Goal: Information Seeking & Learning: Learn about a topic

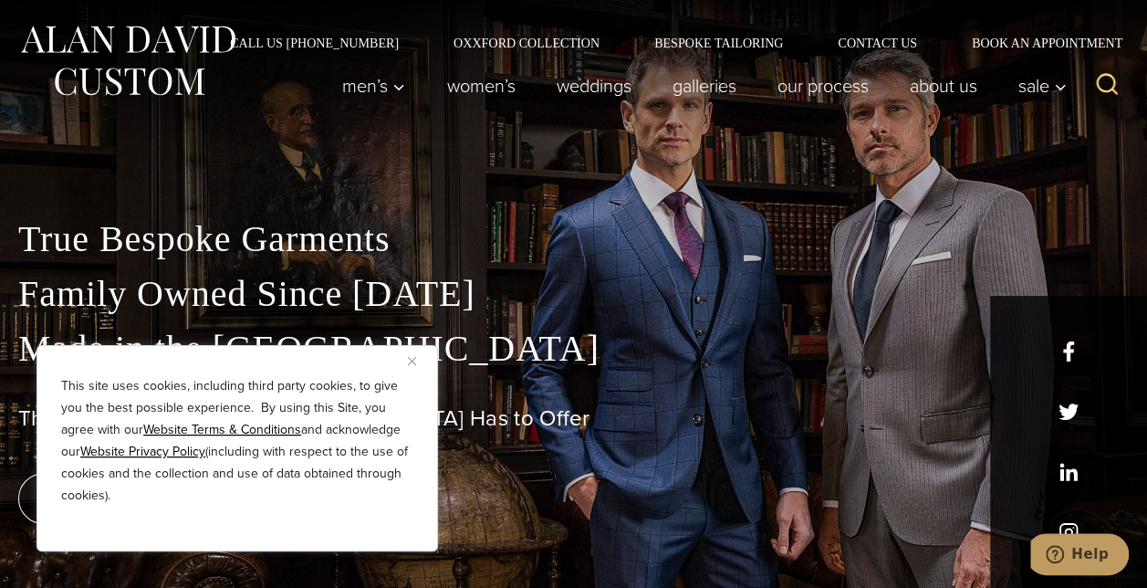
click at [434, 271] on p "True Bespoke Garments Family Owned Since [DATE] Made in [GEOGRAPHIC_DATA]" at bounding box center [573, 294] width 1111 height 164
click at [412, 360] on img "Close" at bounding box center [412, 361] width 8 height 8
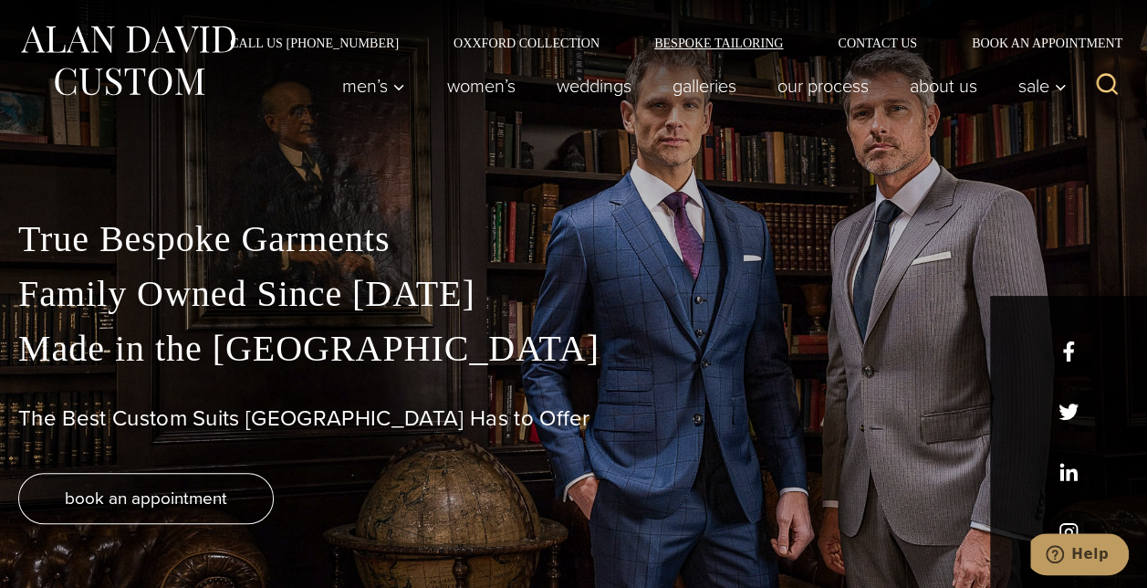
click at [711, 40] on link "Bespoke Tailoring" at bounding box center [718, 43] width 183 height 13
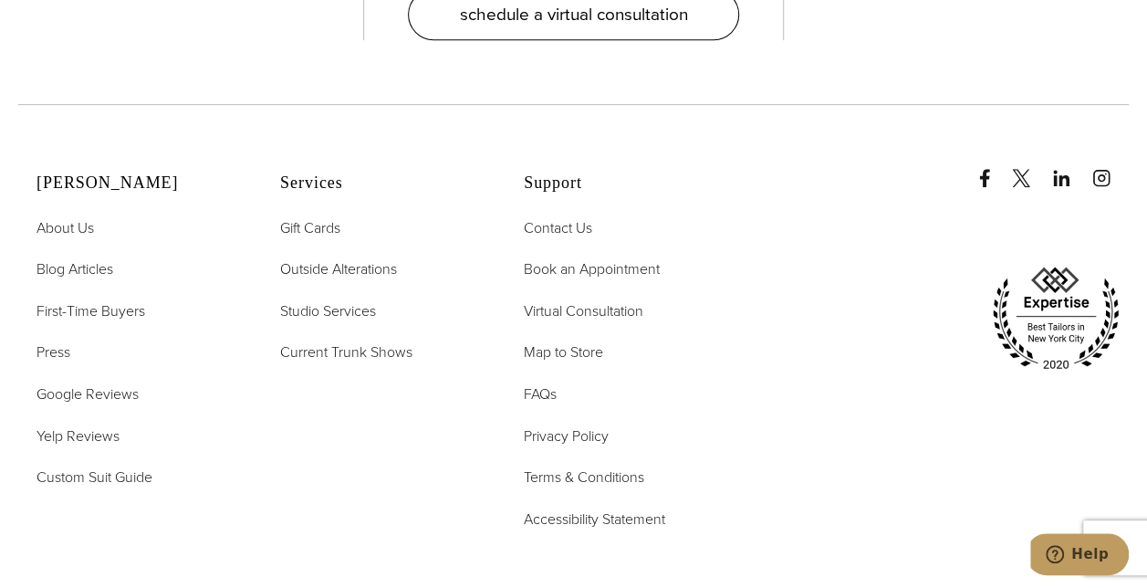
scroll to position [7275, 0]
click at [550, 382] on span "FAQs" at bounding box center [540, 392] width 33 height 21
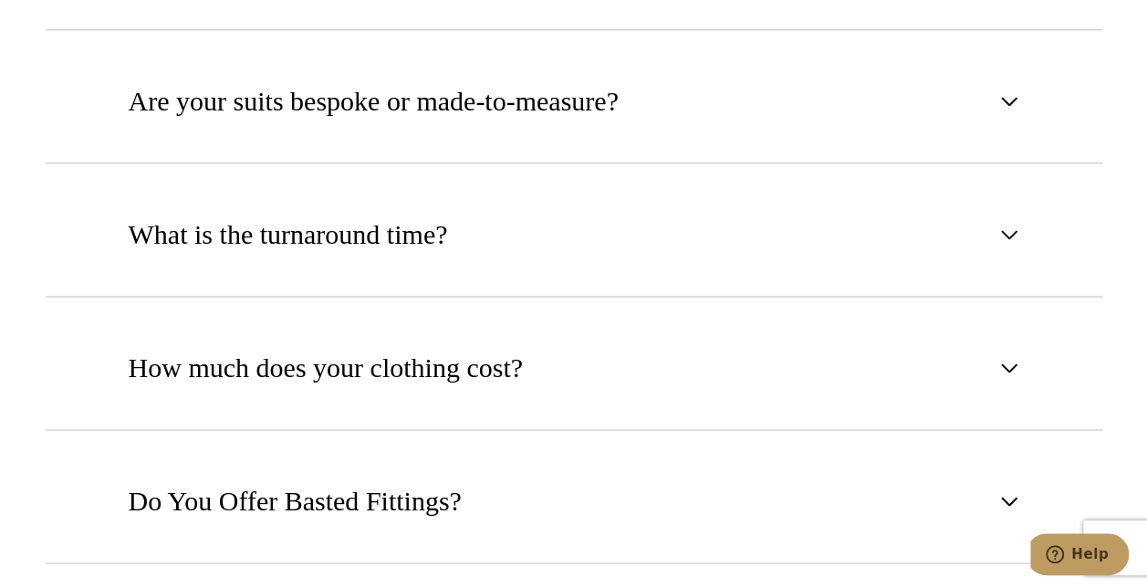
scroll to position [1030, 0]
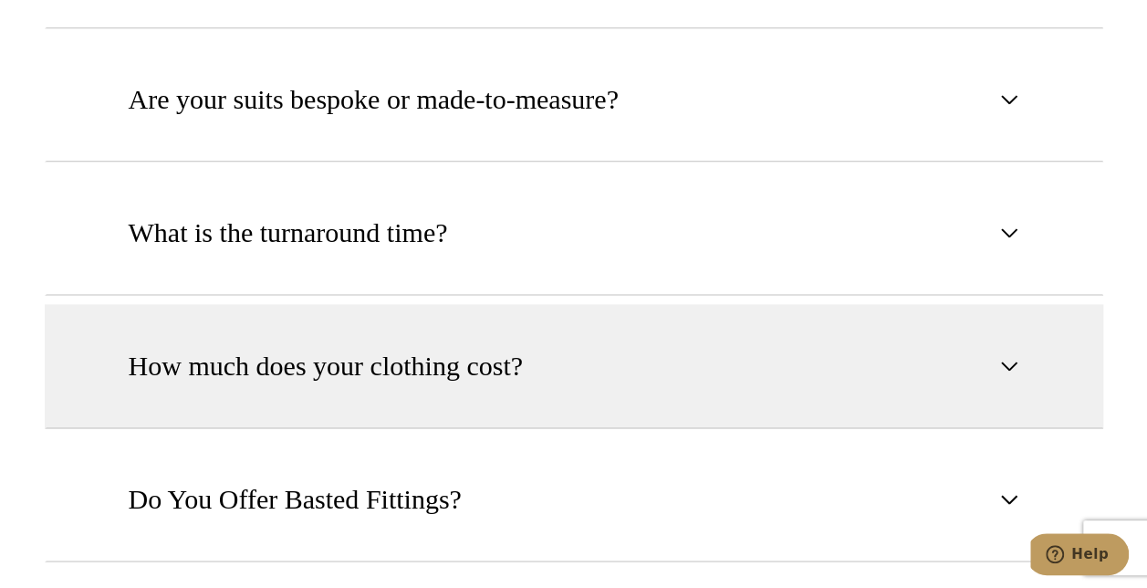
click at [546, 367] on button "How much does your clothing cost?" at bounding box center [574, 366] width 1059 height 124
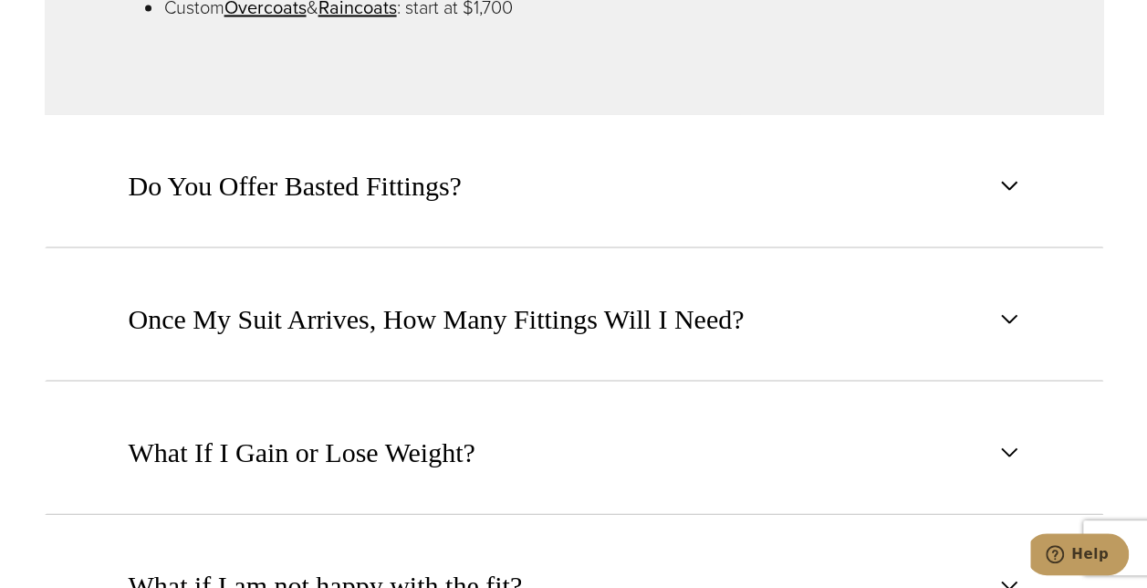
scroll to position [1668, 0]
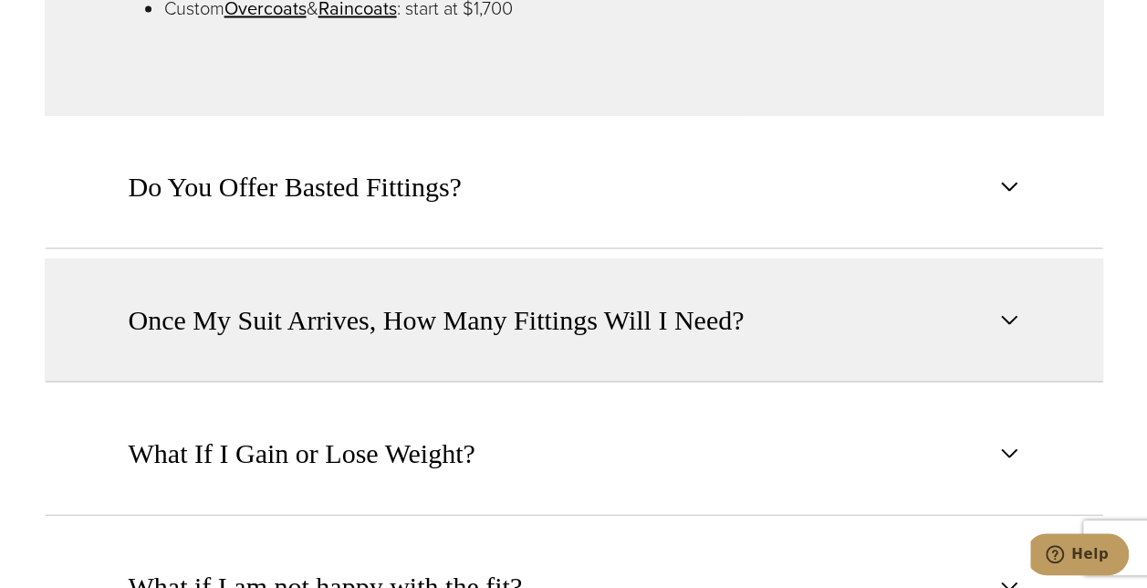
click at [564, 328] on span "Once My Suit Arrives, How Many Fittings Will I Need?" at bounding box center [437, 319] width 616 height 40
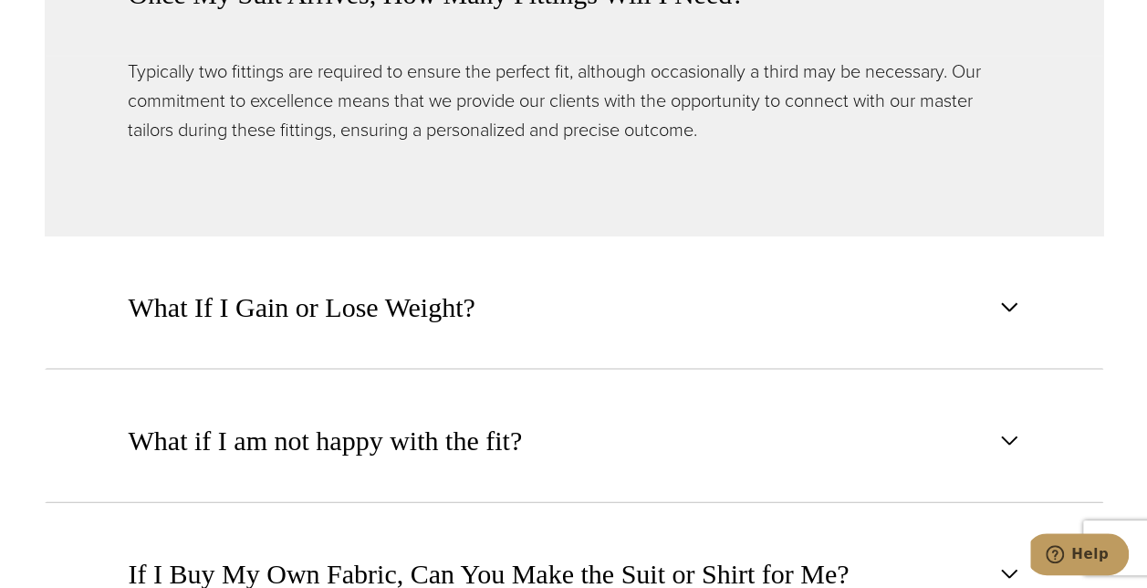
click at [564, 328] on button "What If I Gain or Lose Weight?" at bounding box center [574, 307] width 1059 height 124
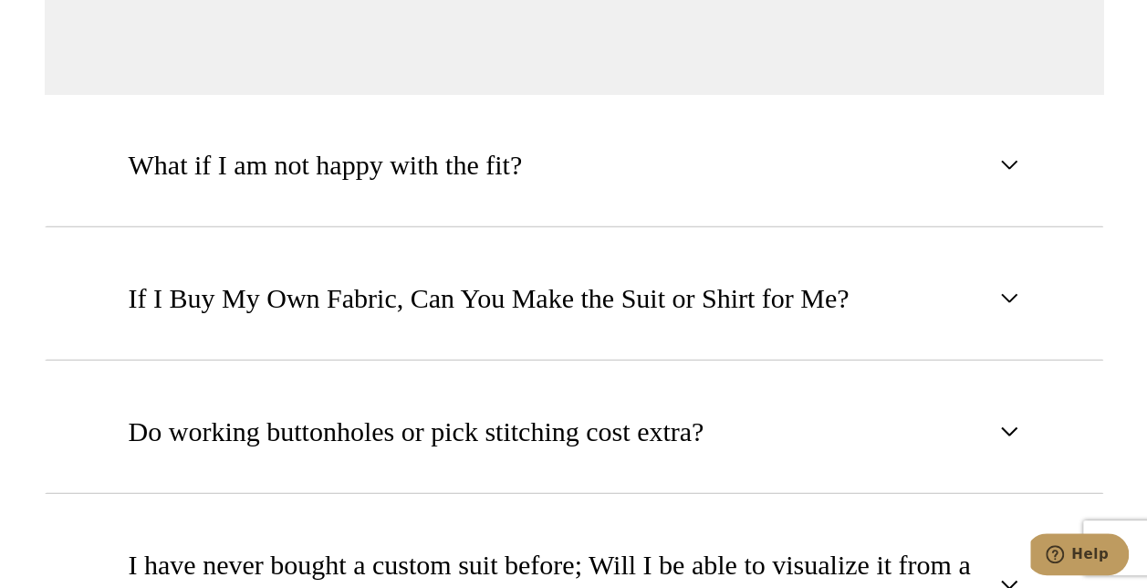
scroll to position [1974, 0]
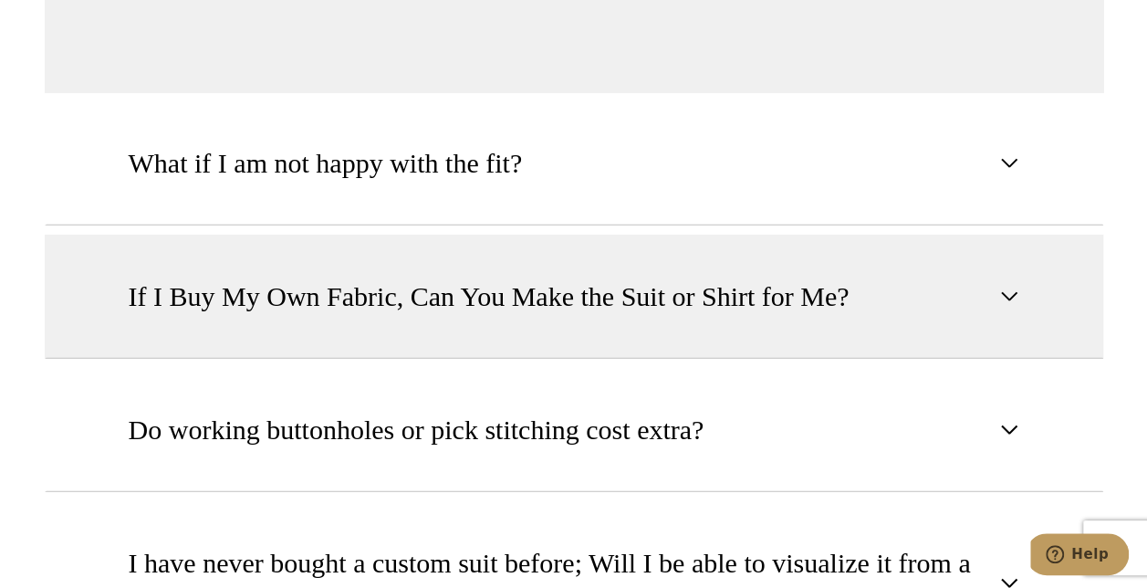
click at [569, 312] on button "If I Buy My Own Fabric, Can You Make the Suit or Shirt for Me?" at bounding box center [574, 297] width 1059 height 124
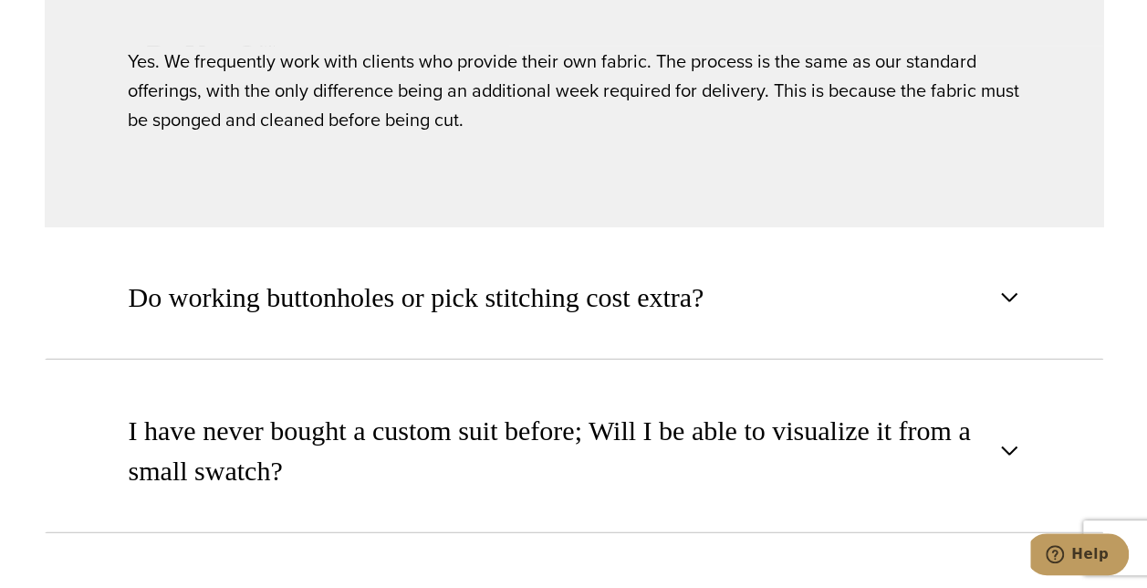
scroll to position [2076, 0]
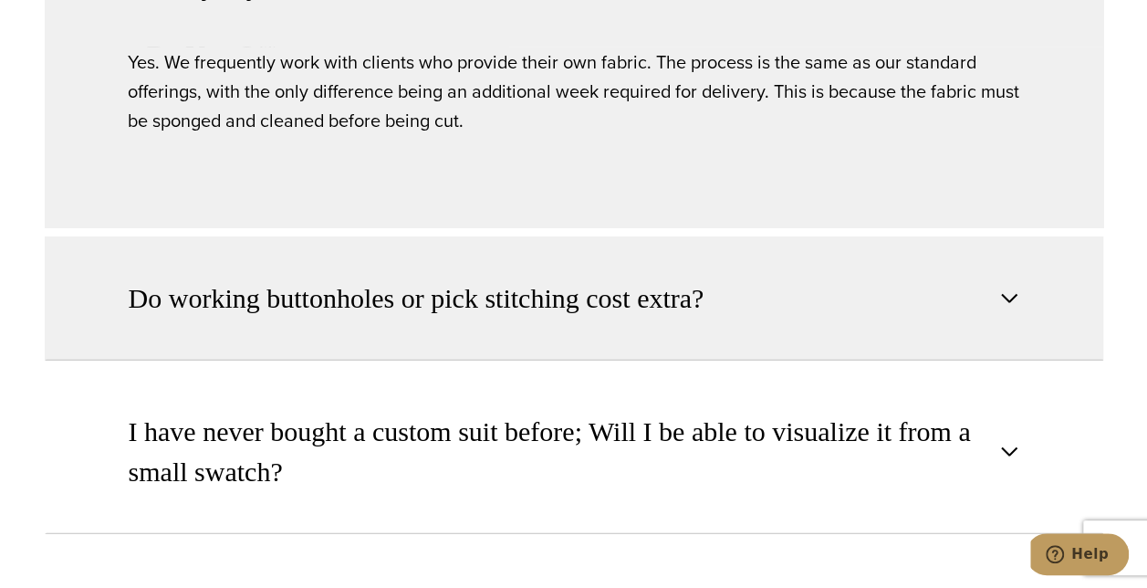
click at [572, 307] on span "Do working buttonholes or pick stitching cost extra?" at bounding box center [417, 298] width 576 height 40
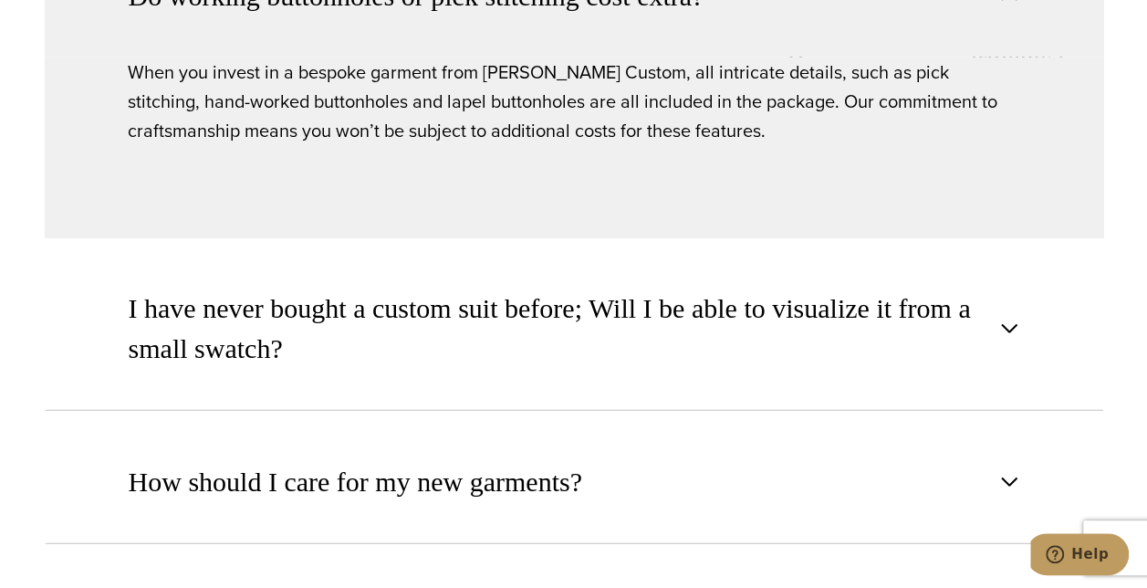
scroll to position [2202, 0]
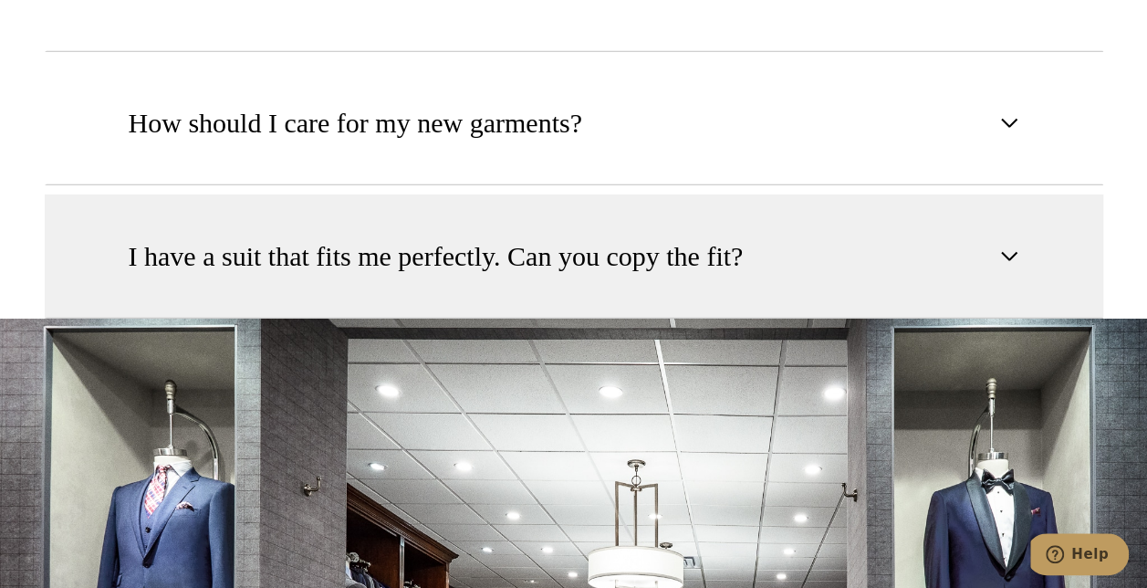
click at [588, 272] on button "I have a suit that fits me perfectly. Can you copy the fit?" at bounding box center [574, 256] width 1059 height 124
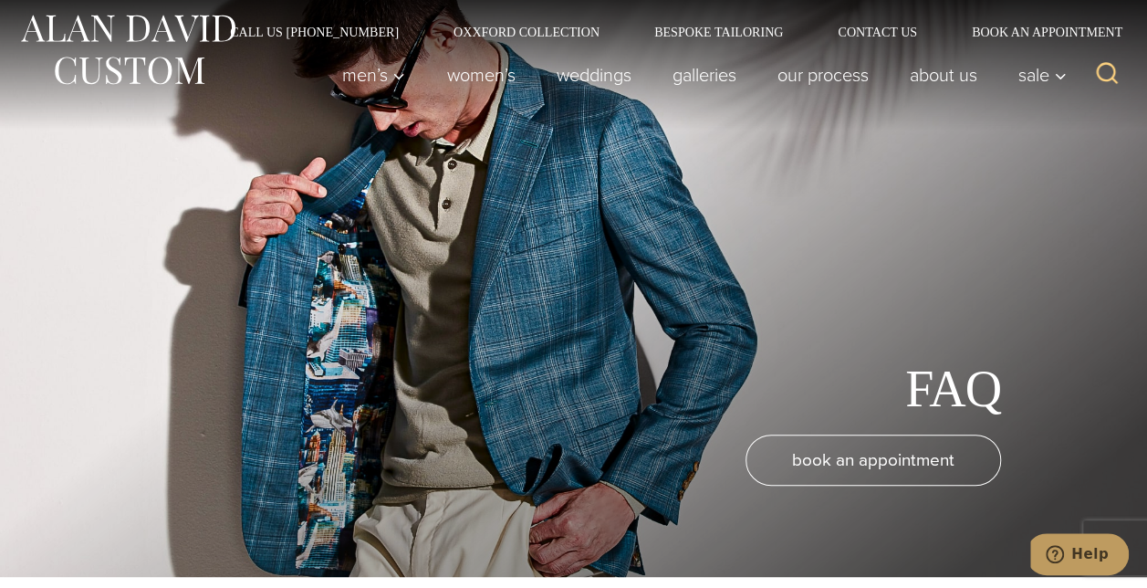
scroll to position [0, 0]
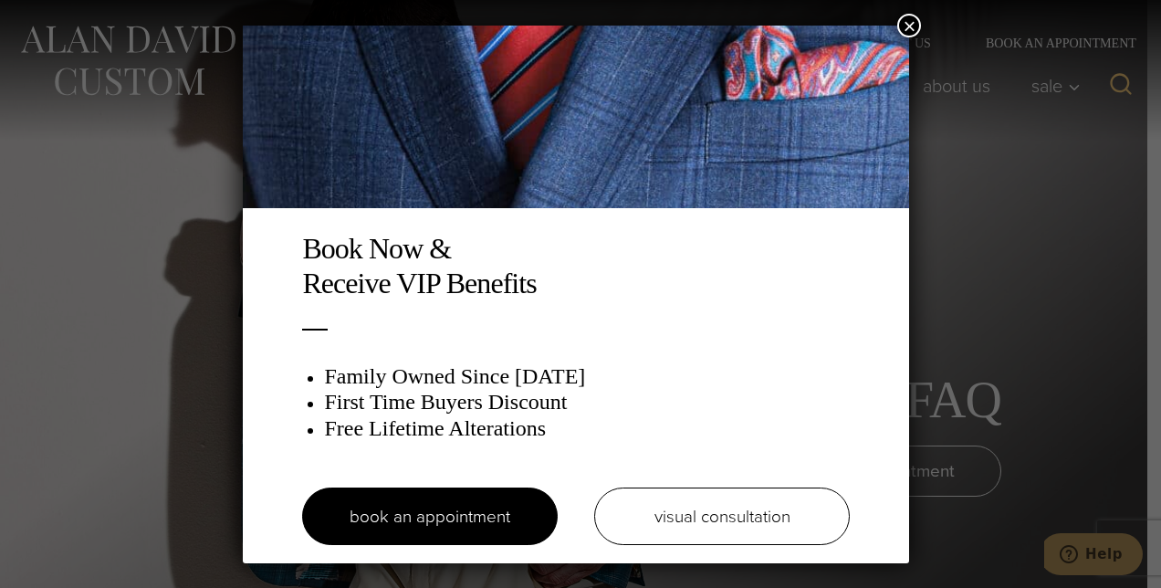
click at [912, 23] on button "×" at bounding box center [909, 26] width 24 height 24
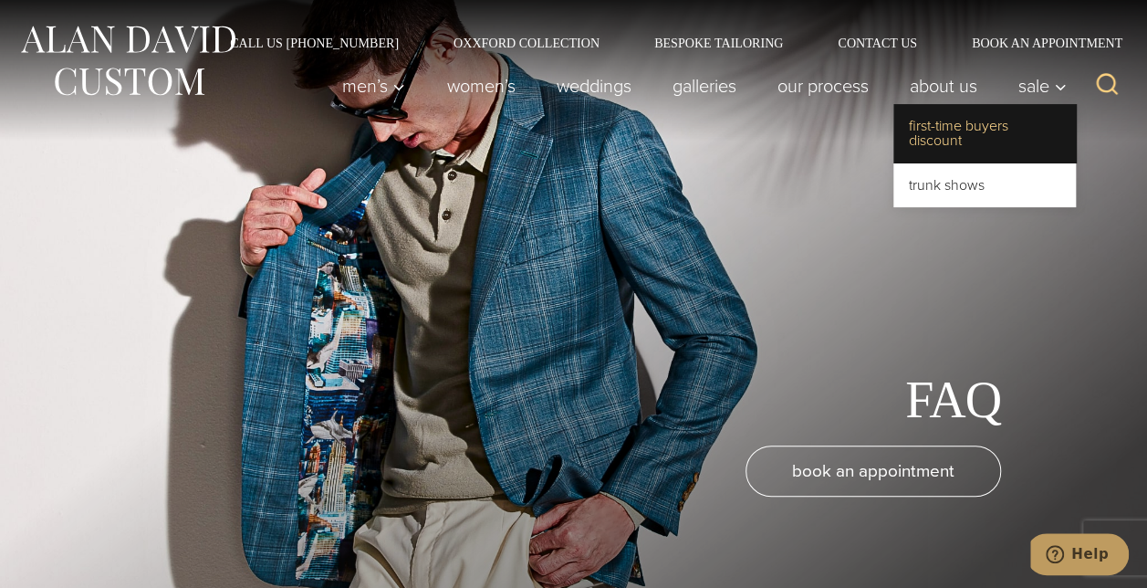
click at [951, 137] on link "First-Time Buyers Discount" at bounding box center [984, 133] width 183 height 58
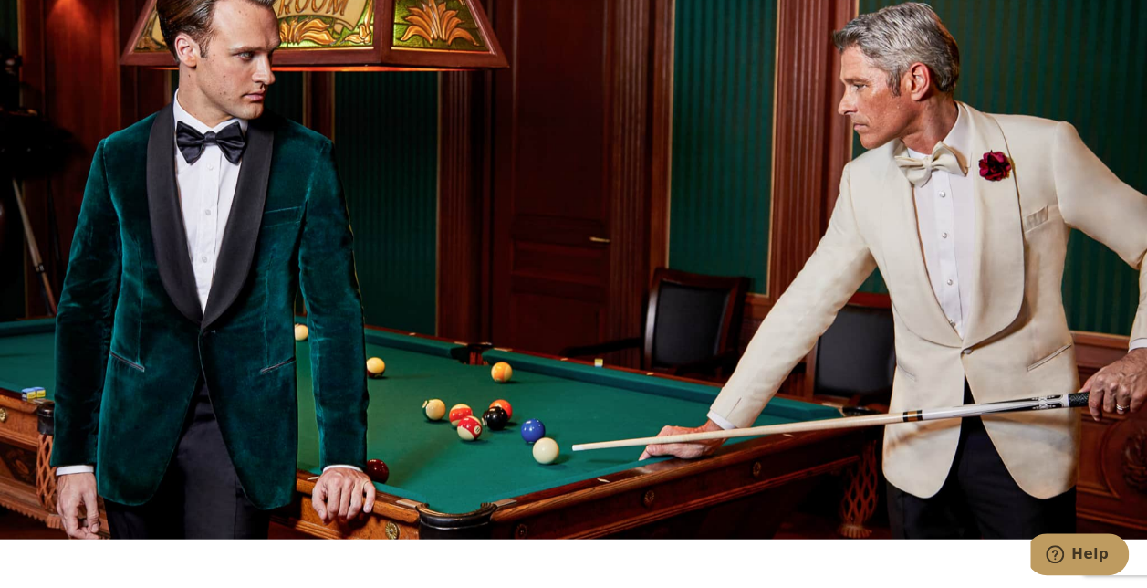
scroll to position [2156, 0]
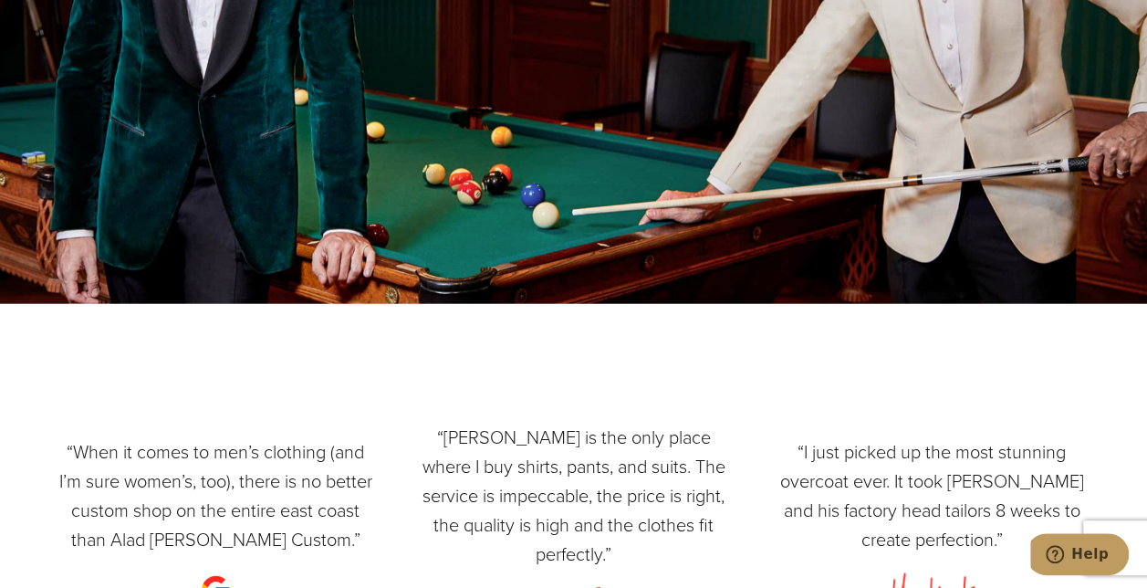
click at [737, 208] on div at bounding box center [573, 10] width 1147 height 588
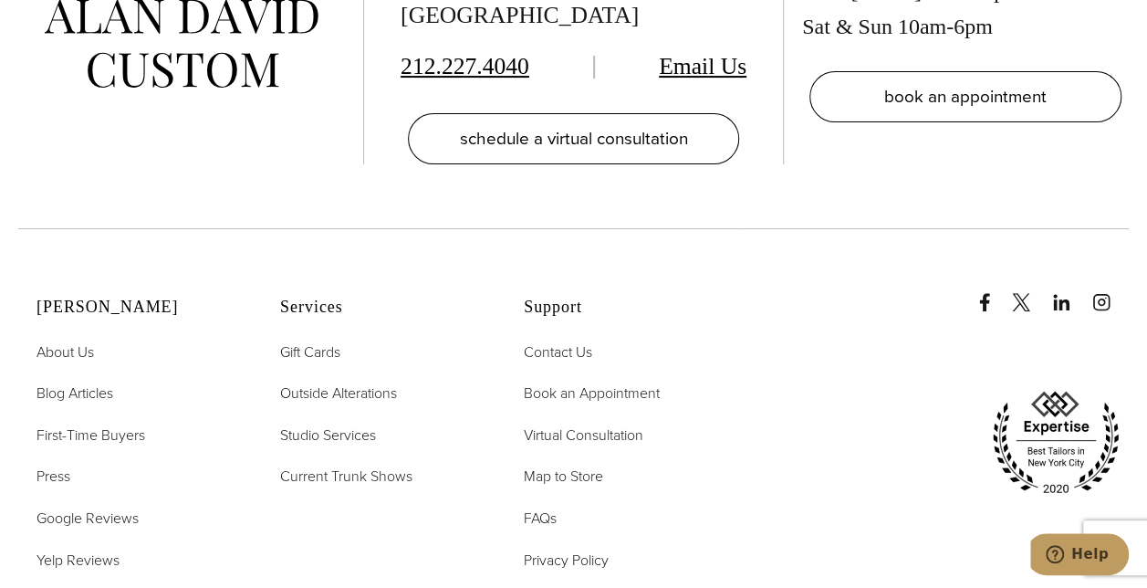
scroll to position [3697, 0]
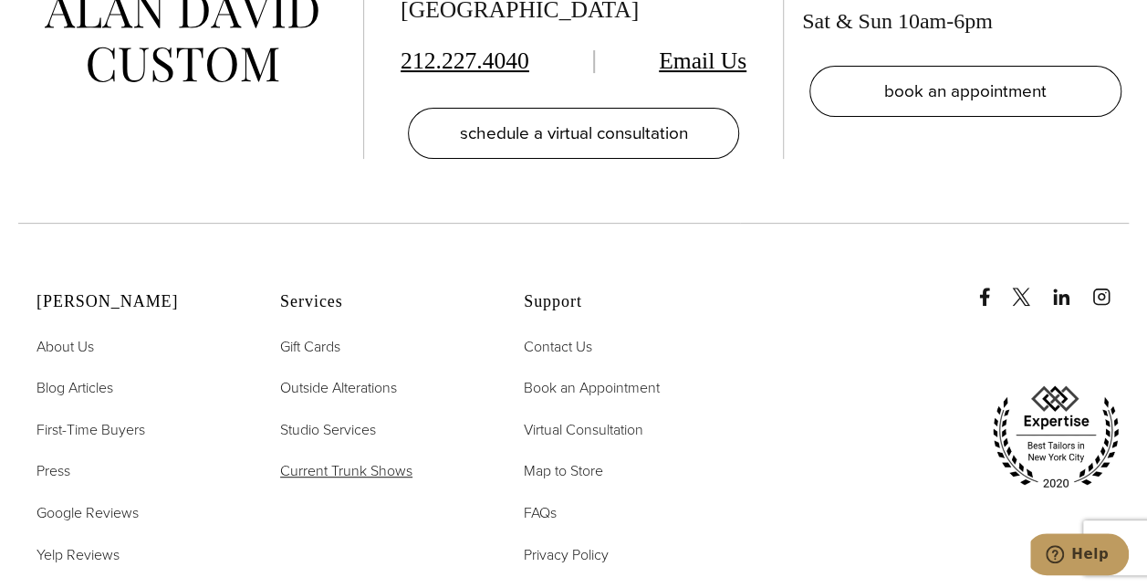
click at [370, 460] on span "Current Trunk Shows" at bounding box center [346, 470] width 132 height 21
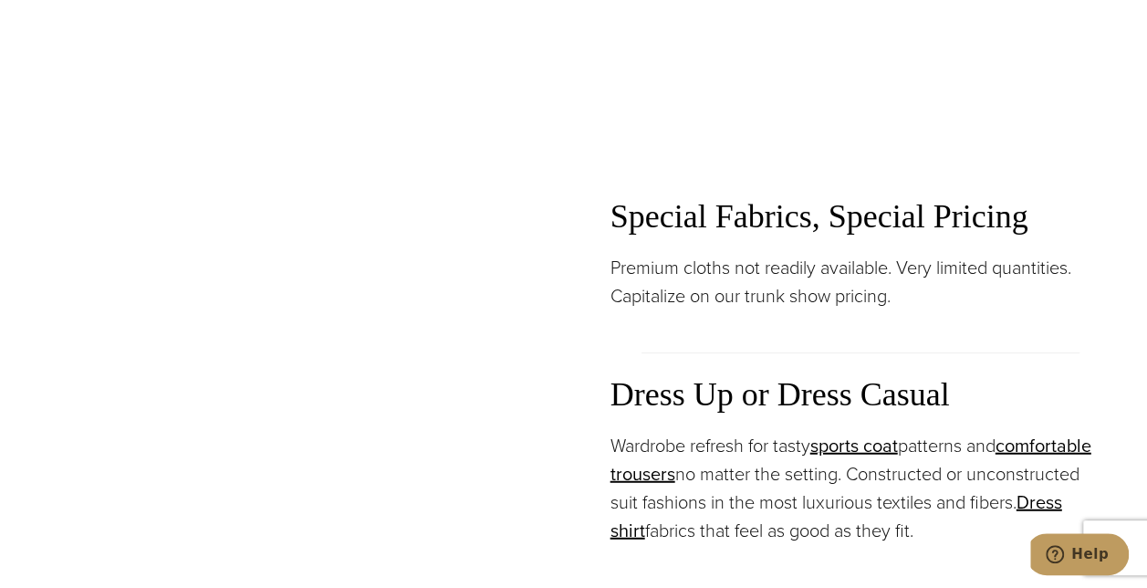
scroll to position [2041, 0]
